Goal: Task Accomplishment & Management: Complete application form

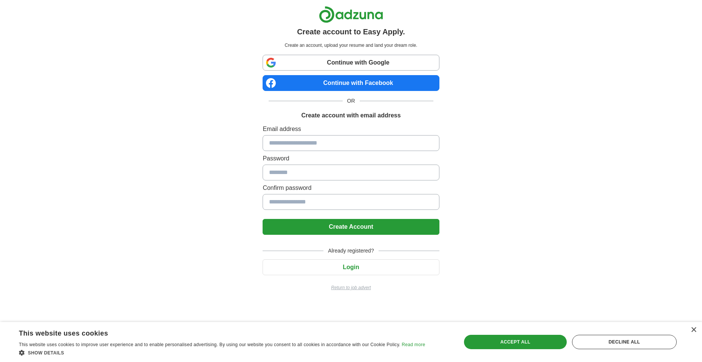
click at [317, 145] on input at bounding box center [350, 143] width 176 height 16
type input "**********"
click at [307, 171] on input at bounding box center [350, 173] width 176 height 16
click at [311, 205] on input at bounding box center [350, 202] width 176 height 16
click at [306, 172] on input at bounding box center [350, 173] width 176 height 16
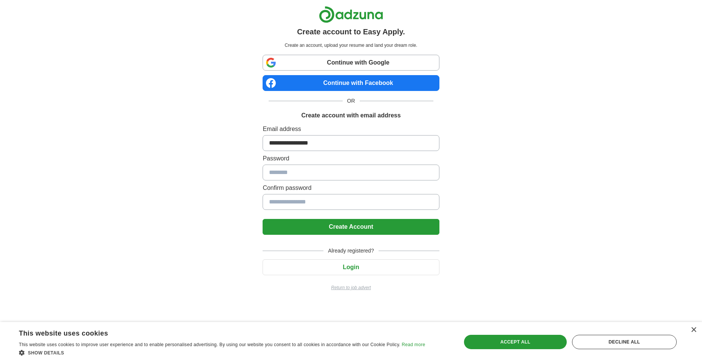
click at [306, 172] on input at bounding box center [350, 173] width 176 height 16
drag, startPoint x: 306, startPoint y: 172, endPoint x: 410, endPoint y: 169, distance: 104.6
click at [410, 169] on input at bounding box center [350, 173] width 176 height 16
click at [330, 176] on input at bounding box center [350, 173] width 176 height 16
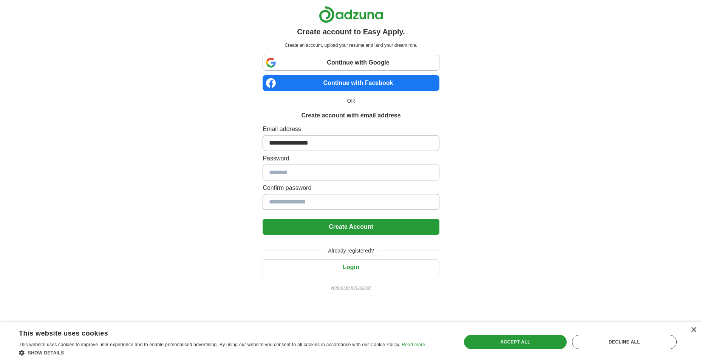
drag, startPoint x: 326, startPoint y: 142, endPoint x: 254, endPoint y: 137, distance: 72.0
click at [254, 137] on div "**********" at bounding box center [350, 151] width 471 height 303
click at [360, 61] on link "Continue with Google" at bounding box center [350, 63] width 176 height 16
